Goal: Transaction & Acquisition: Subscribe to service/newsletter

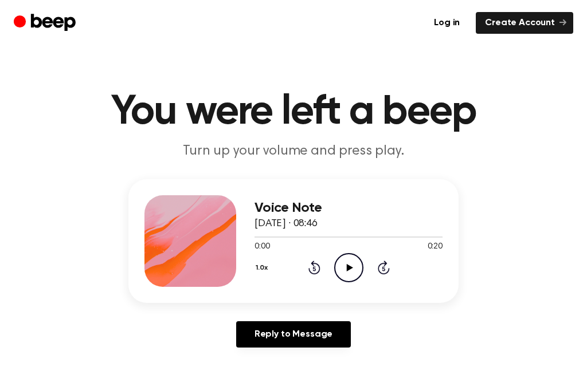
click at [516, 19] on link "Create Account" at bounding box center [524, 23] width 97 height 22
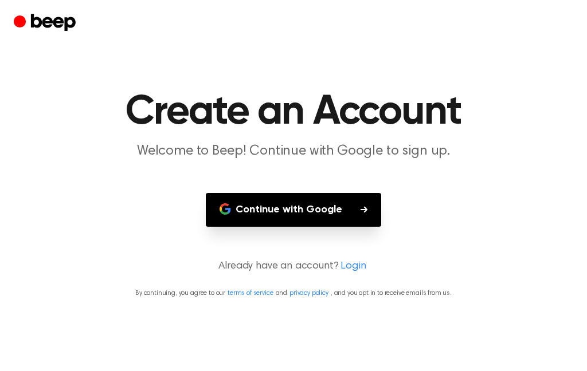
click at [343, 205] on button "Continue with Google" at bounding box center [293, 210] width 175 height 34
click at [355, 202] on button "Continue with Google" at bounding box center [293, 210] width 175 height 34
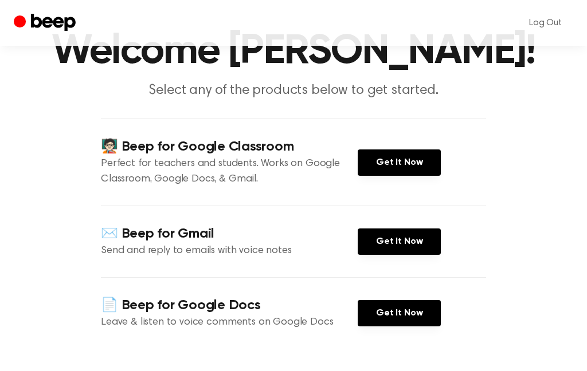
scroll to position [75, 0]
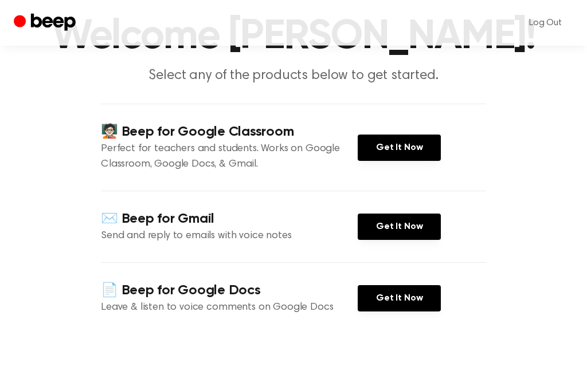
click at [413, 312] on link "Get It Now" at bounding box center [399, 299] width 83 height 26
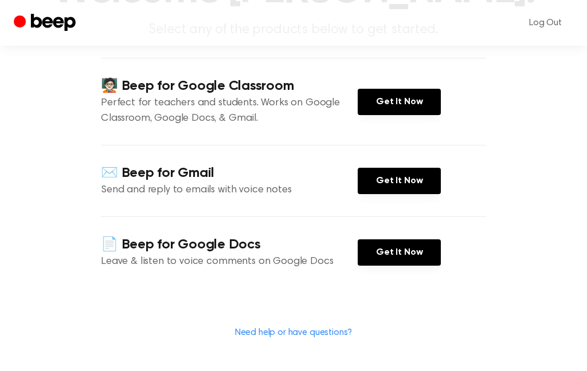
click at [430, 115] on link "Get It Now" at bounding box center [399, 102] width 83 height 26
click at [410, 194] on link "Get It Now" at bounding box center [399, 181] width 83 height 26
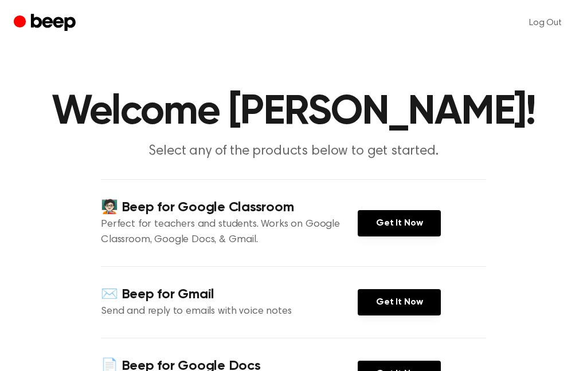
click at [386, 237] on link "Get It Now" at bounding box center [399, 223] width 83 height 26
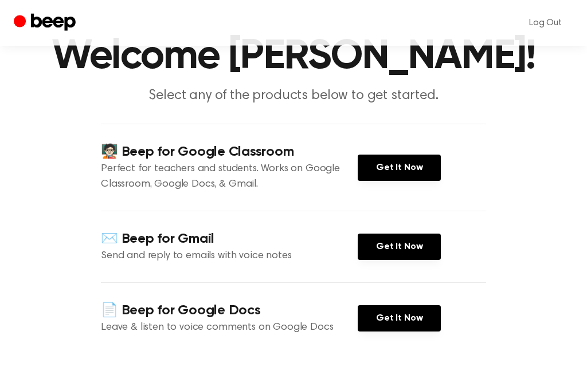
scroll to position [54, 0]
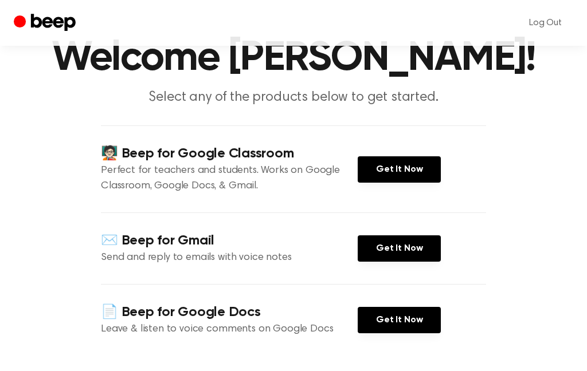
click at [406, 262] on link "Get It Now" at bounding box center [399, 249] width 83 height 26
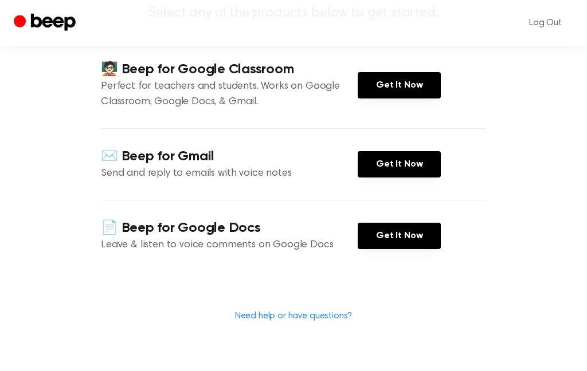
click at [407, 250] on link "Get It Now" at bounding box center [399, 236] width 83 height 26
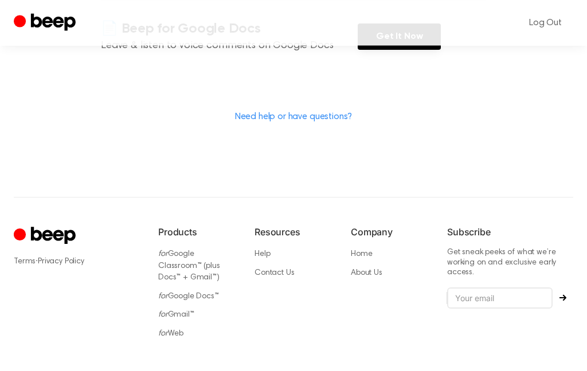
scroll to position [383, 0]
